Goal: Information Seeking & Learning: Check status

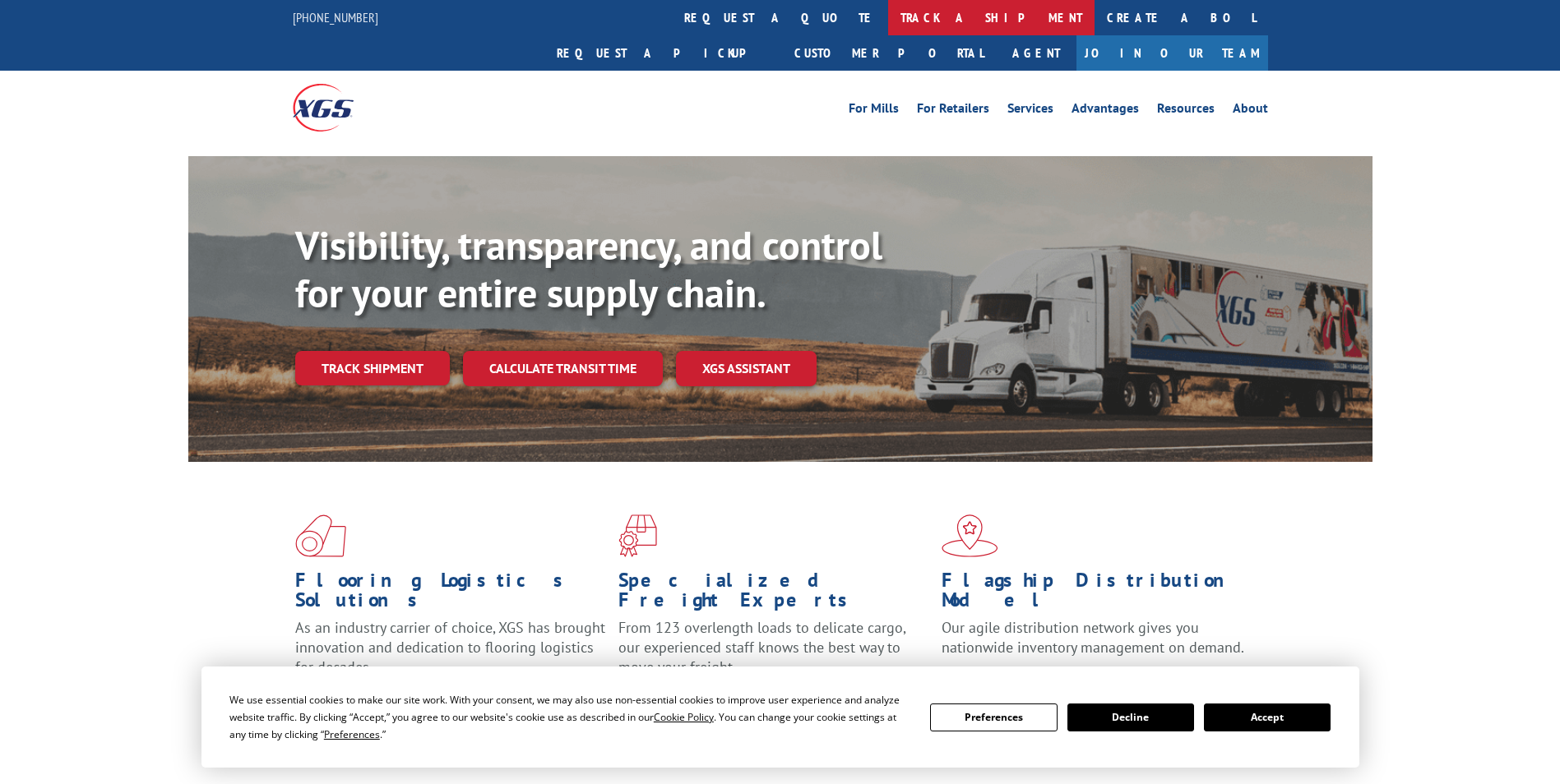
click at [888, 15] on link "track a shipment" at bounding box center [991, 17] width 206 height 35
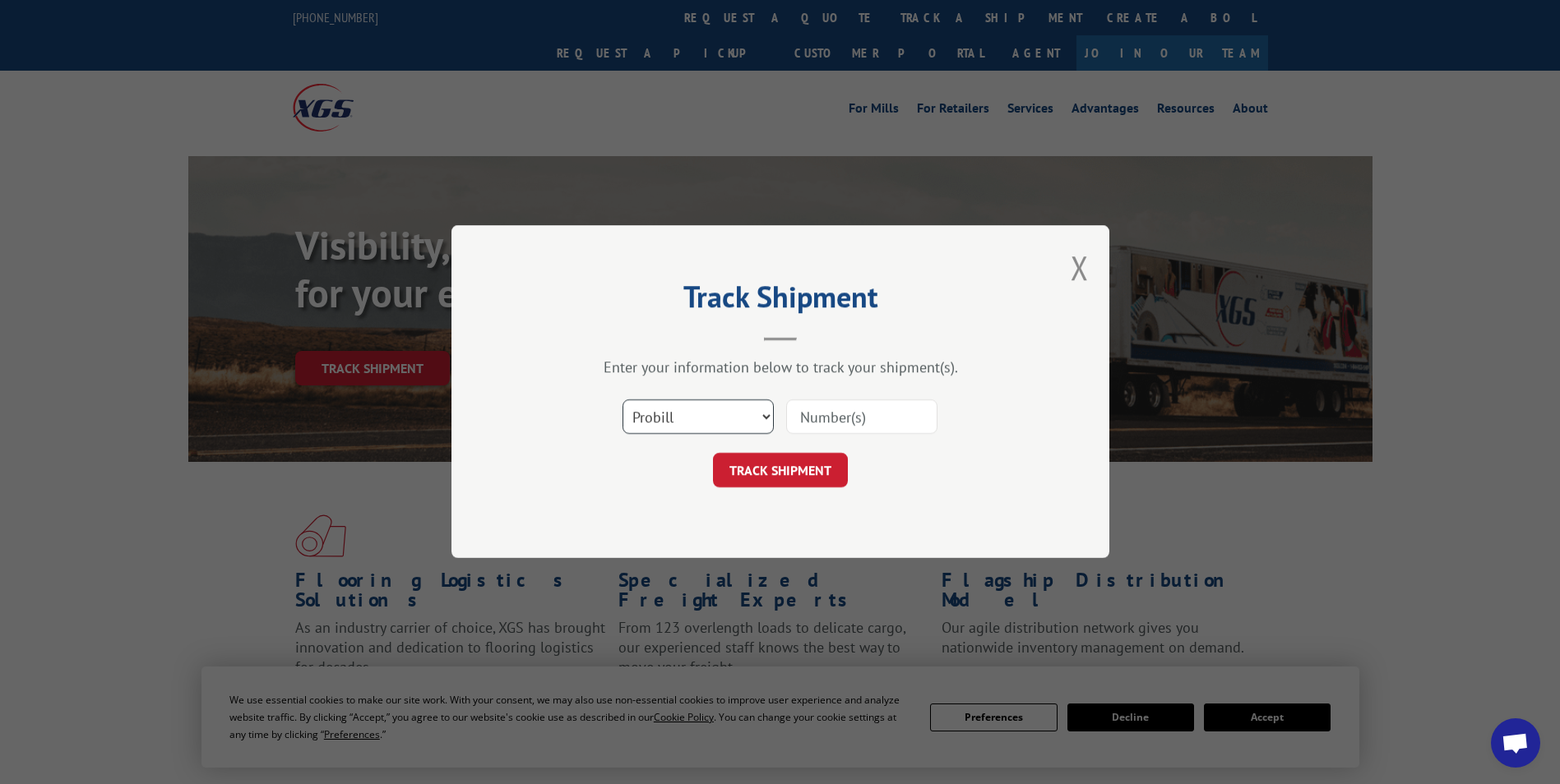
click at [680, 421] on select "Select category... Probill BOL PO" at bounding box center [698, 418] width 152 height 34
select select "po"
click at [622, 401] on select "Select category... Probill BOL PO" at bounding box center [698, 418] width 152 height 34
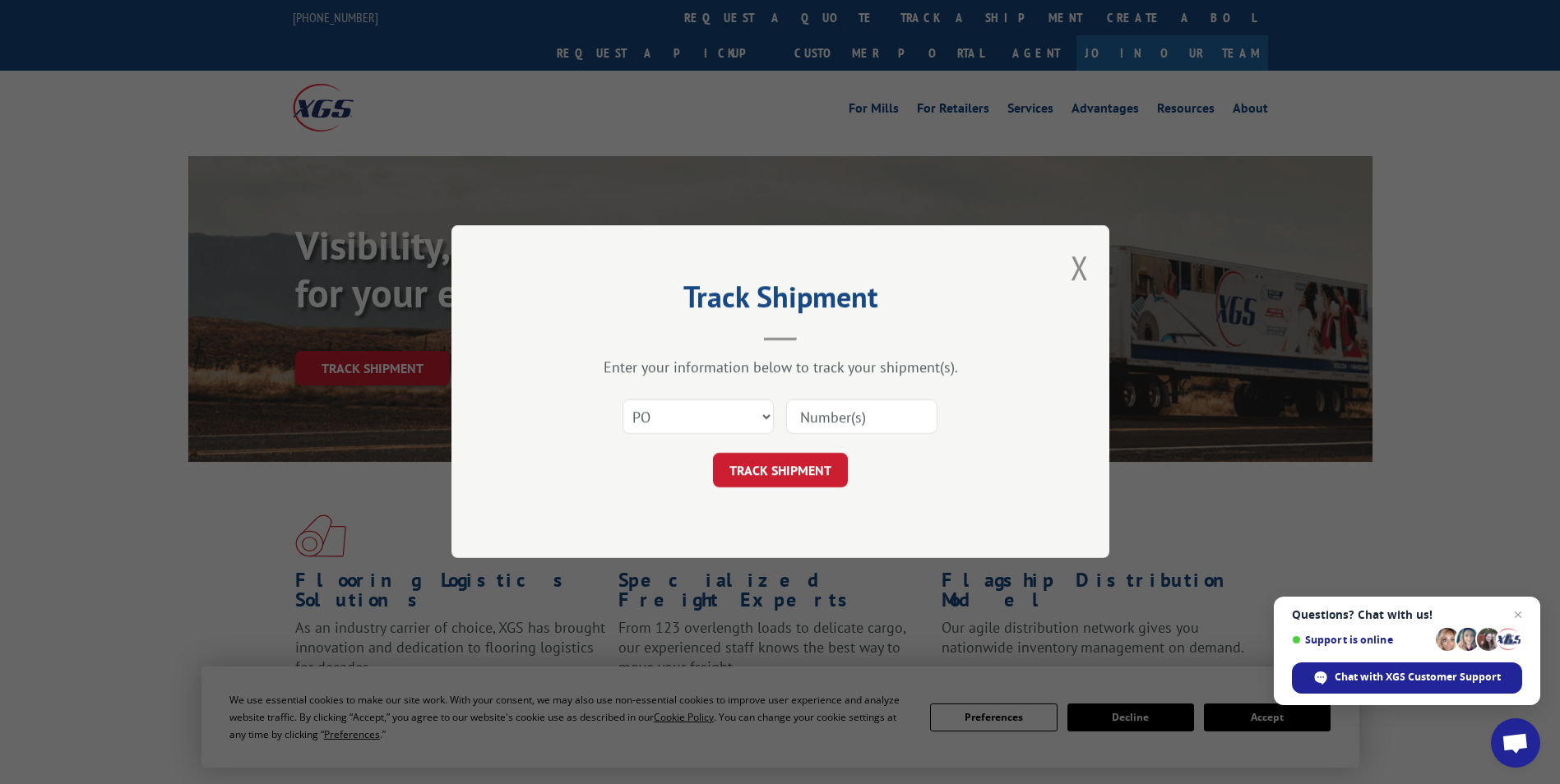
paste input "30544202"
click at [855, 535] on div "Track Shipment Enter your information below to track your shipment(s). Select c…" at bounding box center [780, 391] width 658 height 333
click at [793, 474] on button "TRACK SHIPMENT" at bounding box center [781, 471] width 135 height 34
click at [863, 421] on input "30544202" at bounding box center [861, 418] width 152 height 34
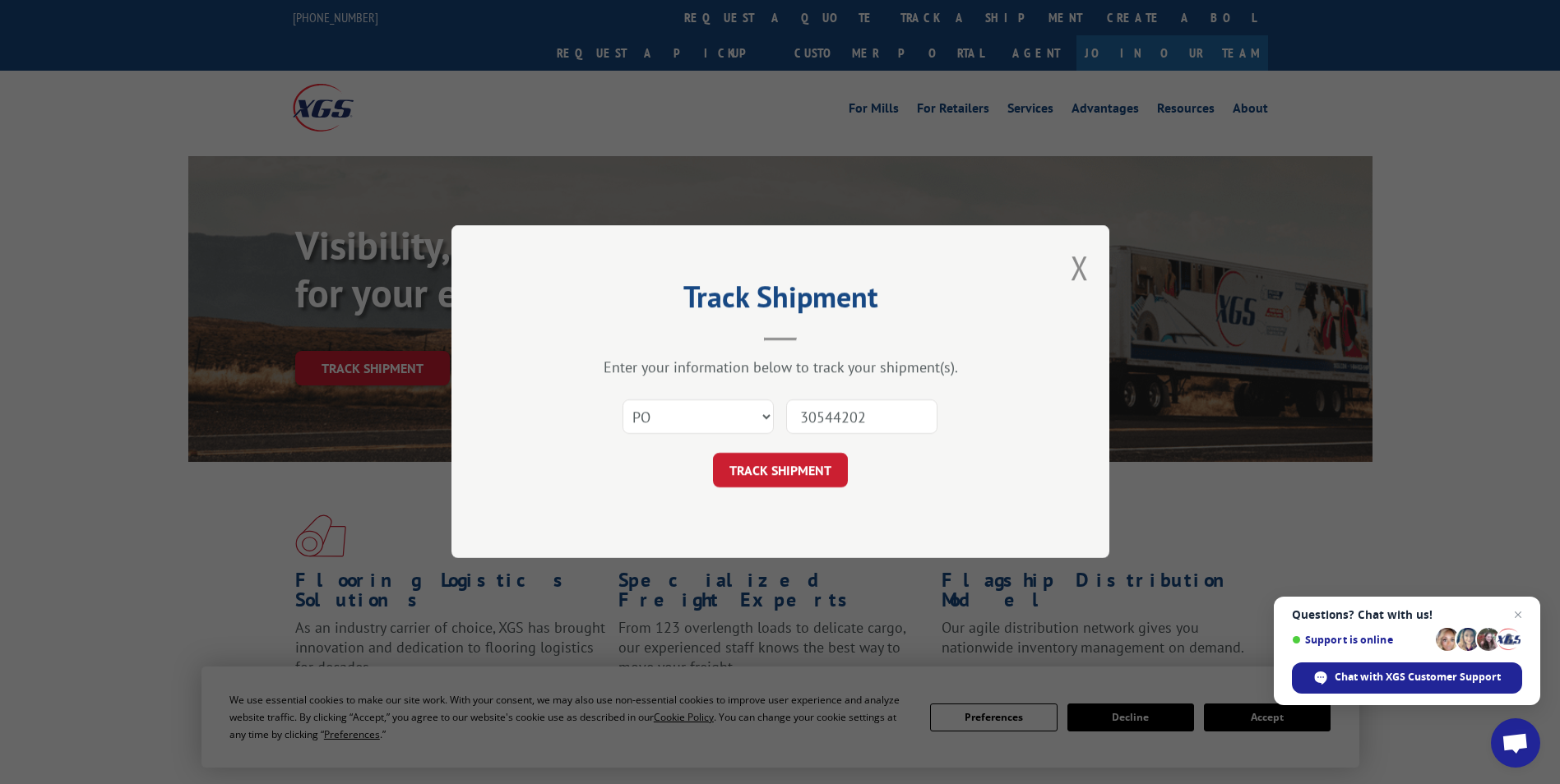
click at [799, 417] on input "30544202" at bounding box center [861, 418] width 152 height 34
type input "30544202"
click at [773, 466] on button "TRACK SHIPMENT" at bounding box center [781, 471] width 135 height 34
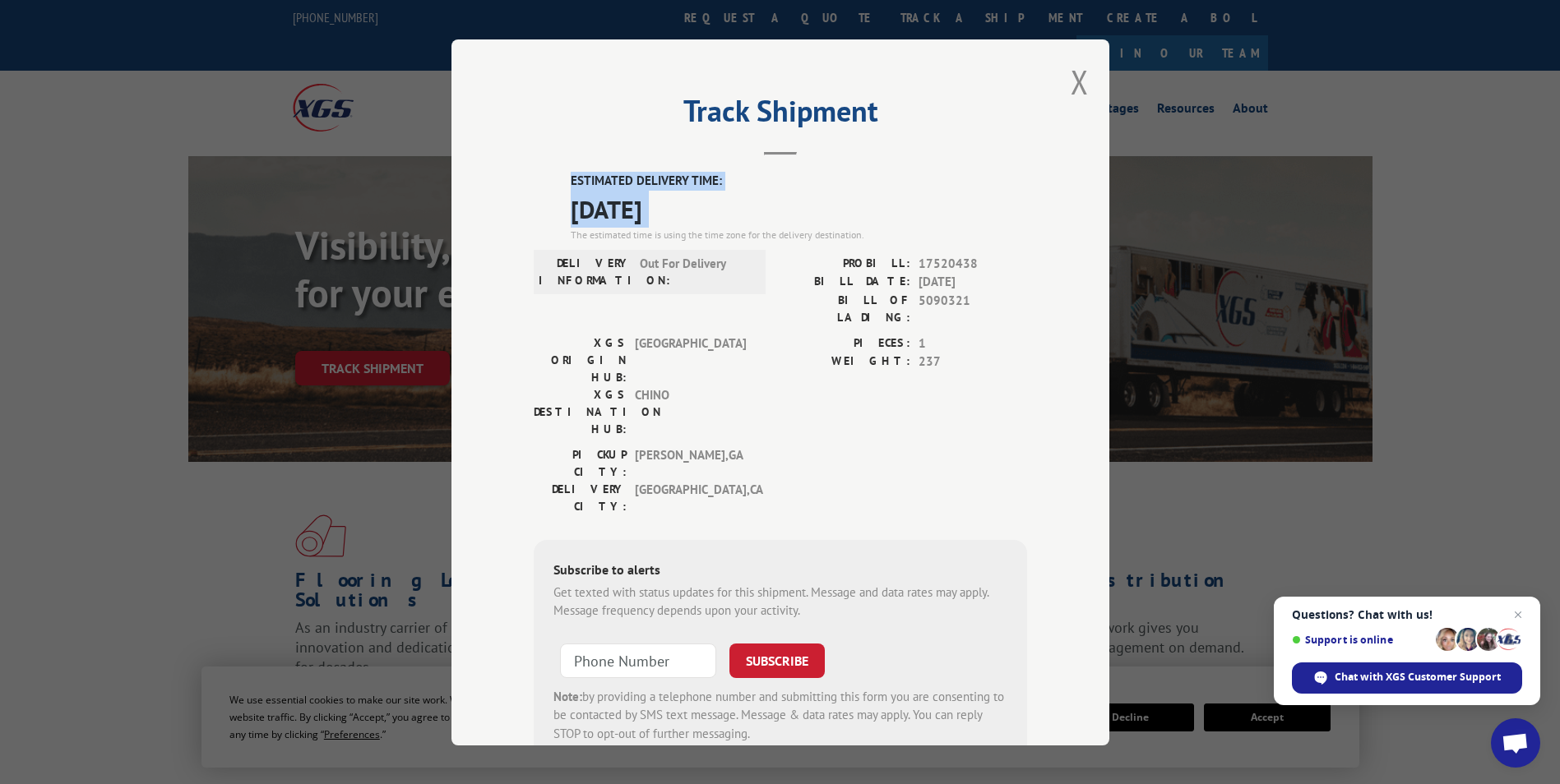
drag, startPoint x: 563, startPoint y: 177, endPoint x: 700, endPoint y: 202, distance: 139.3
click at [700, 202] on div "ESTIMATED DELIVERY TIME: [DATE] The estimated time is using the time zone for t…" at bounding box center [780, 467] width 493 height 591
drag, startPoint x: 700, startPoint y: 202, endPoint x: 637, endPoint y: 190, distance: 64.1
click at [1071, 78] on button "Close modal" at bounding box center [1080, 81] width 18 height 44
